Goal: Task Accomplishment & Management: Use online tool/utility

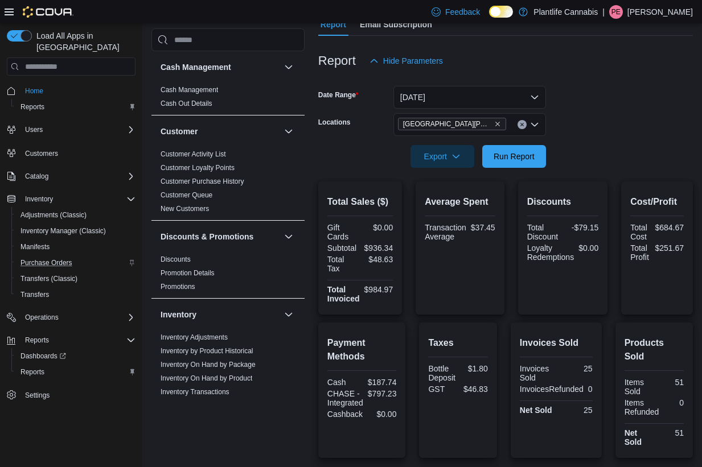
scroll to position [114, 0]
click at [91, 227] on span "Inventory Manager (Classic)" at bounding box center [62, 231] width 85 height 9
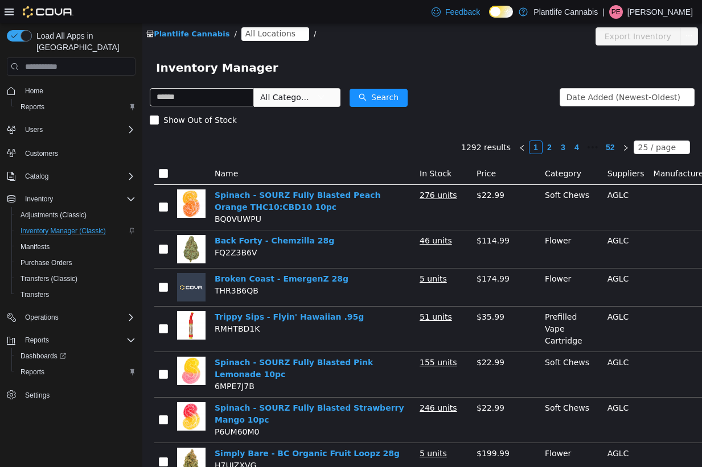
click at [253, 32] on span "All Locations" at bounding box center [270, 33] width 50 height 13
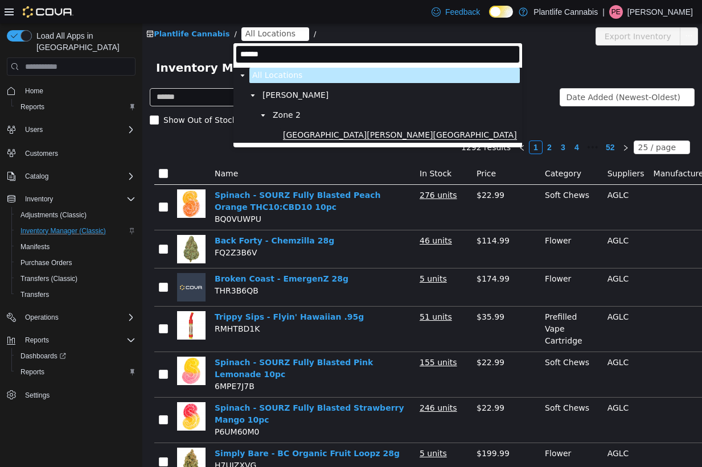
type input "******"
click at [289, 135] on span "[GEOGRAPHIC_DATA][PERSON_NAME][GEOGRAPHIC_DATA]" at bounding box center [400, 135] width 234 height 10
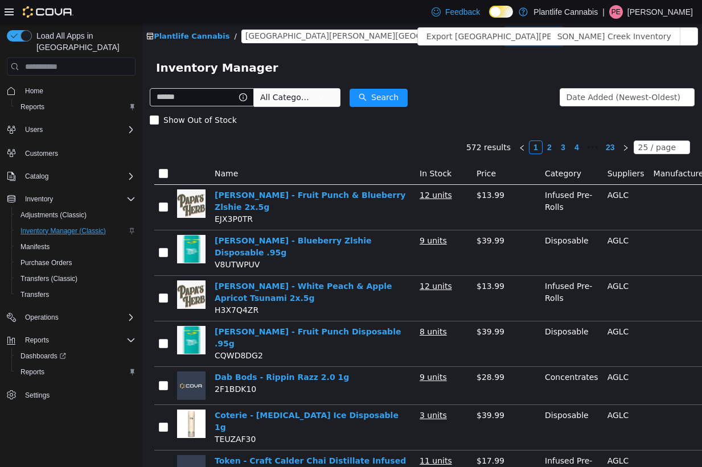
click at [511, 35] on div "All Rooms" at bounding box center [530, 35] width 39 height 17
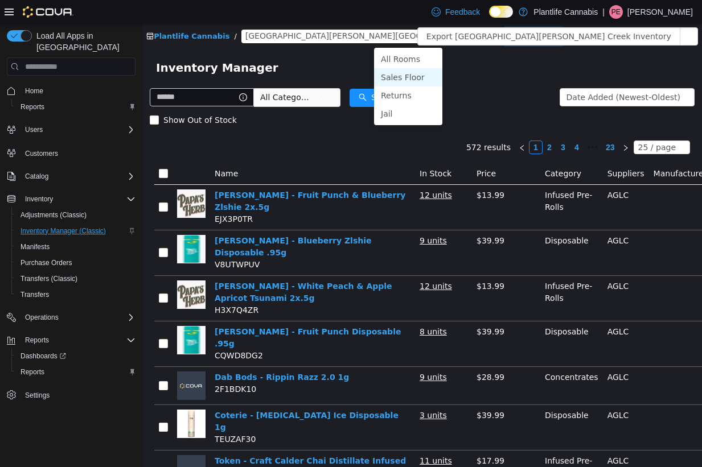
click at [407, 77] on li "Sales Floor" at bounding box center [408, 77] width 68 height 18
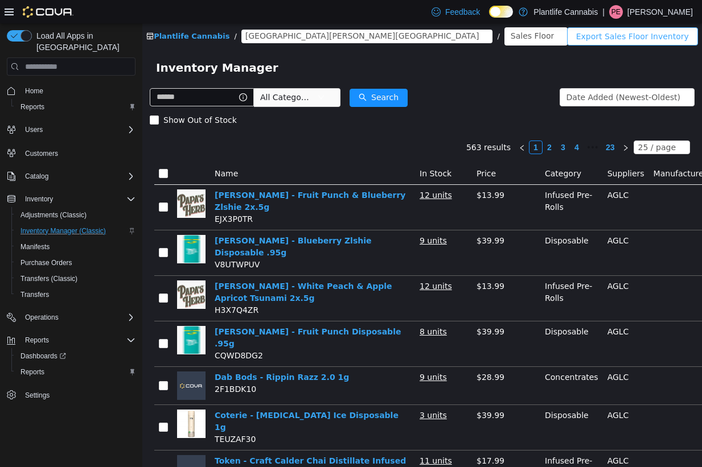
click at [597, 42] on button "Export Sales Floor Inventory" at bounding box center [632, 36] width 131 height 18
click at [606, 36] on button "Export Sales Floor Inventory" at bounding box center [632, 36] width 131 height 18
